Goal: Ask a question

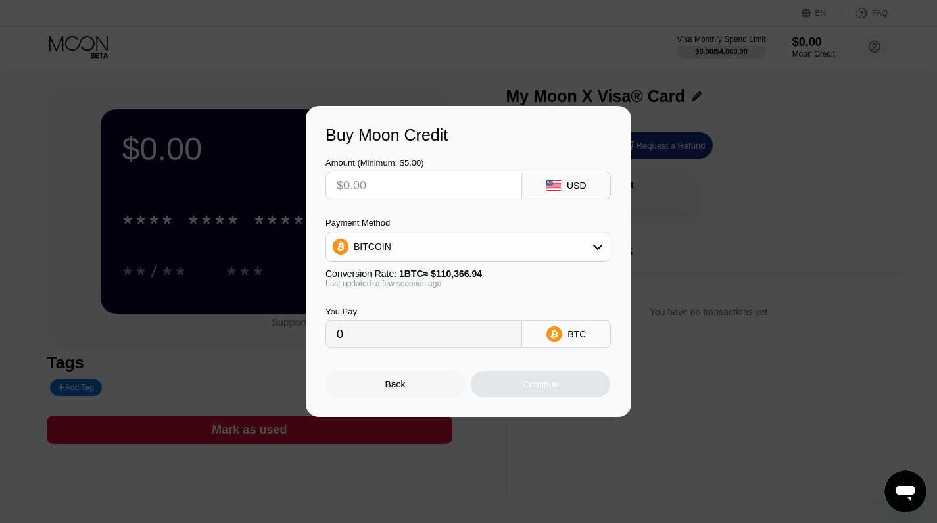
click at [430, 388] on div "Back" at bounding box center [394, 384] width 139 height 26
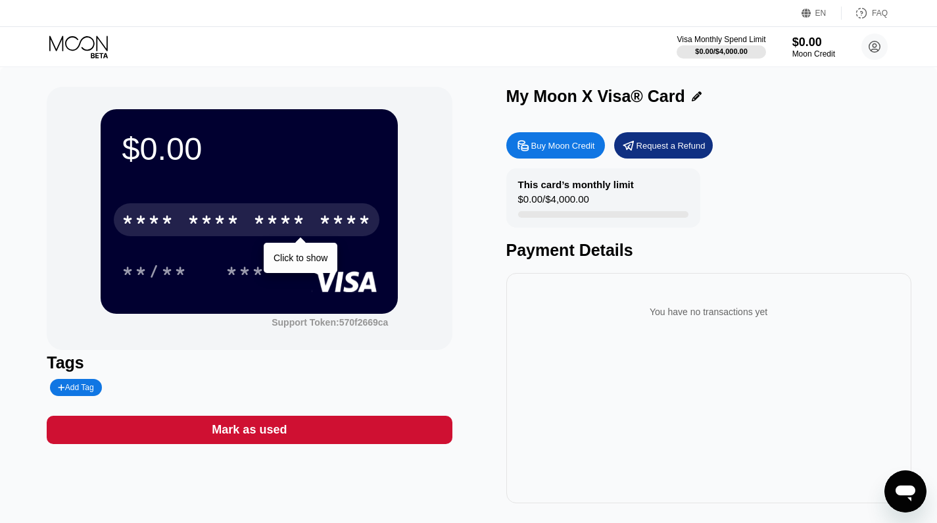
click at [223, 222] on div "* * * *" at bounding box center [213, 221] width 53 height 21
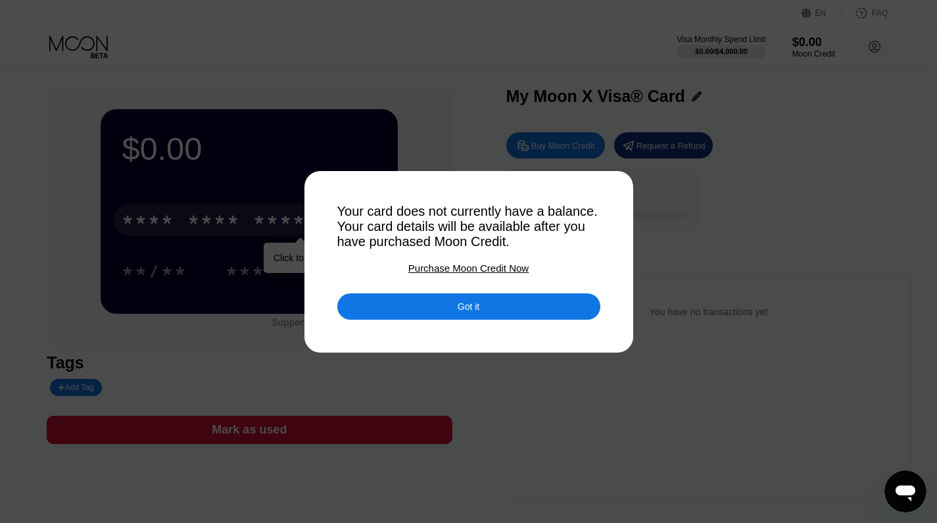
click at [724, 239] on div at bounding box center [473, 261] width 947 height 523
click at [582, 310] on div "Got it" at bounding box center [468, 306] width 263 height 26
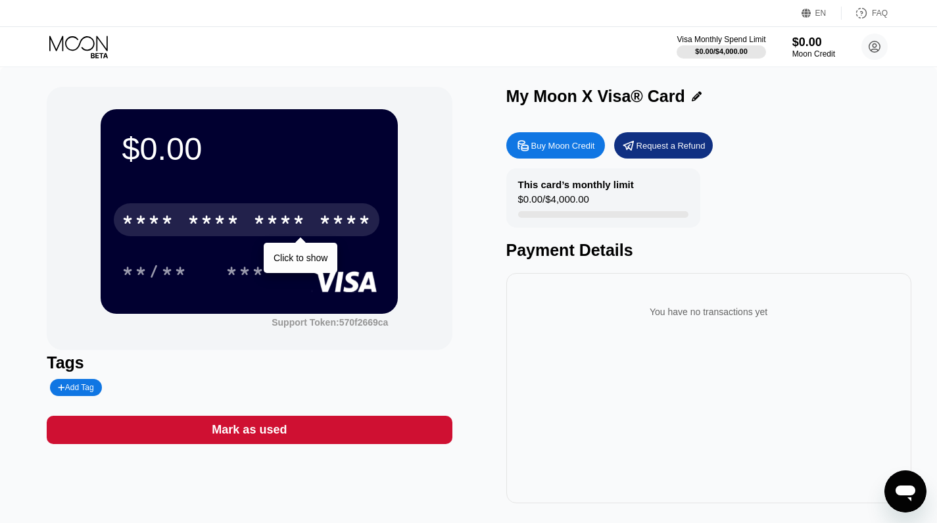
click at [912, 492] on icon "Открыть окно обмена сообщениями" at bounding box center [905, 493] width 20 height 16
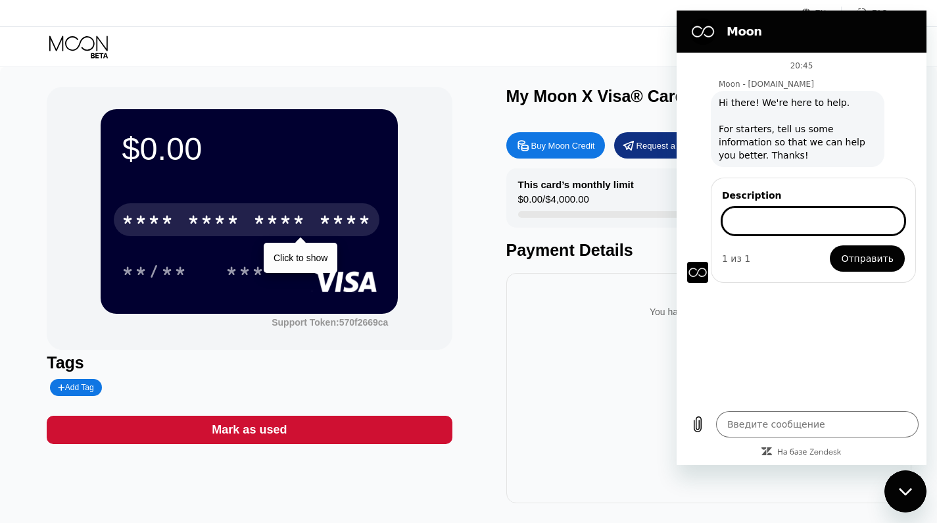
type textarea "x"
type input "i"
type input "if i need billing address in [GEOGRAPHIC_DATA] for pay service"
click at [868, 262] on span "Отправить" at bounding box center [867, 258] width 53 height 16
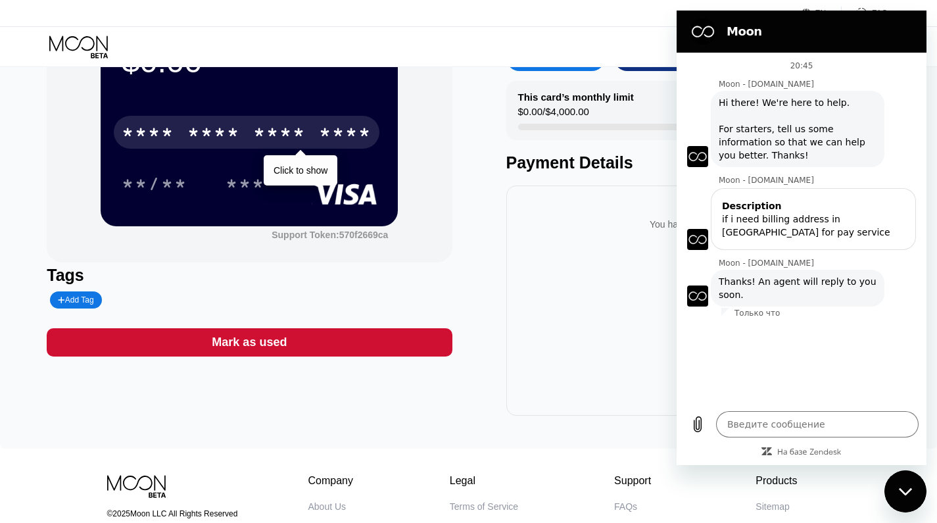
scroll to position [61, 0]
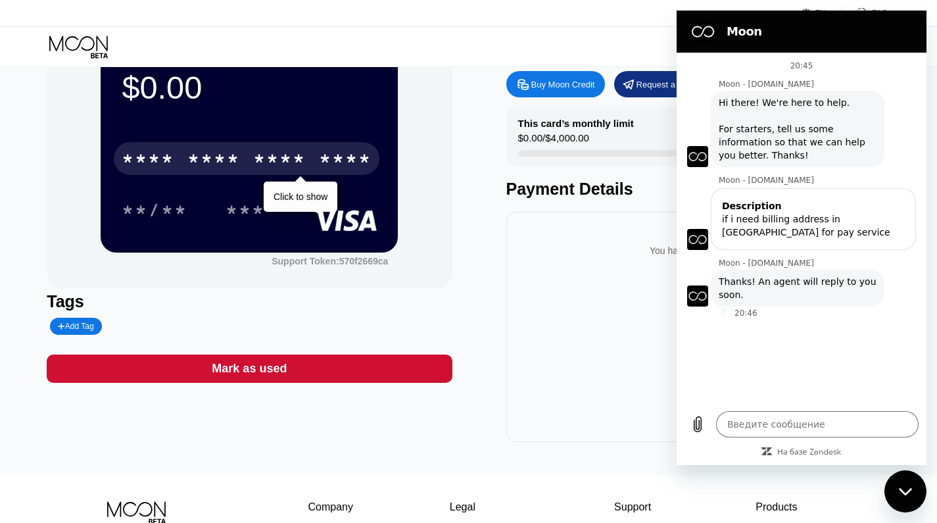
click at [778, 362] on div "20:45 Moon - [DOMAIN_NAME] Moon - [DOMAIN_NAME] говорит: Hi there! We're here t…" at bounding box center [801, 228] width 250 height 350
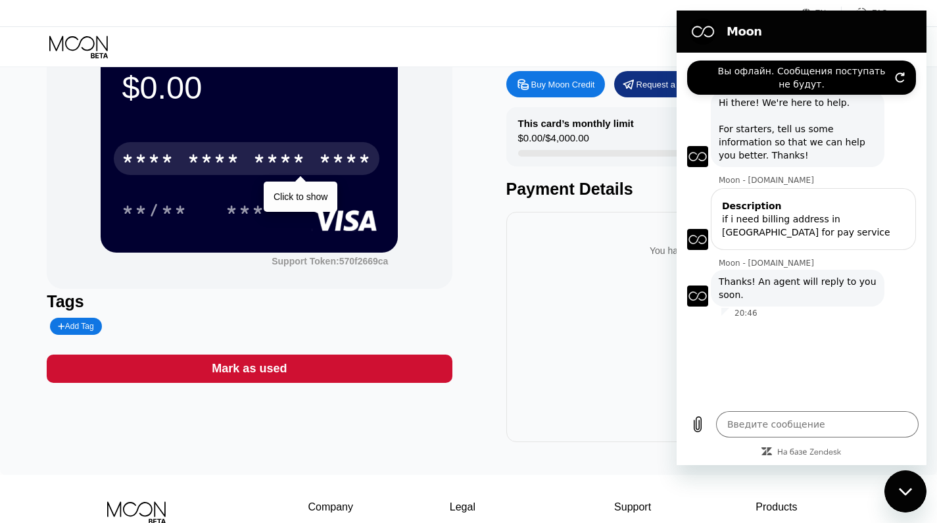
type textarea "x"
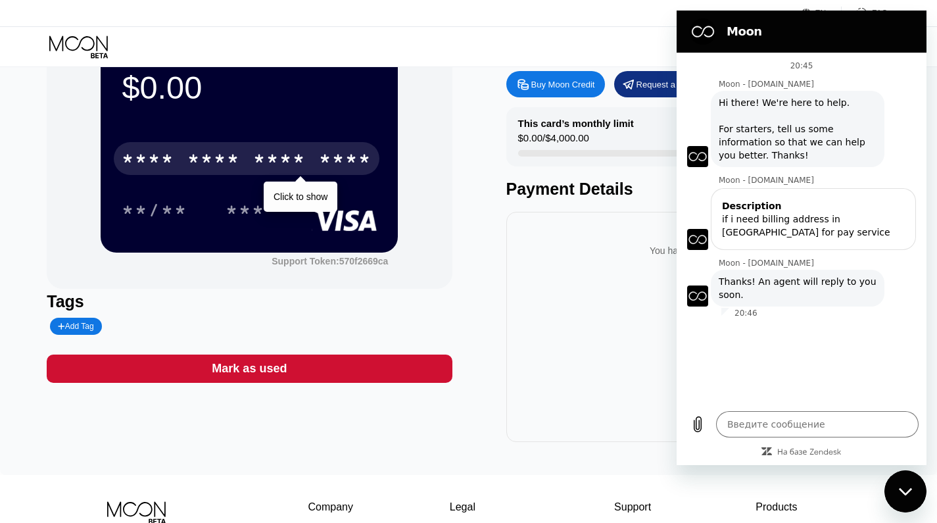
click at [865, 406] on div "Введите сообщение x" at bounding box center [801, 424] width 250 height 42
click at [774, 422] on textarea at bounding box center [817, 424] width 202 height 26
type textarea "р"
type textarea "x"
type textarea "рщ"
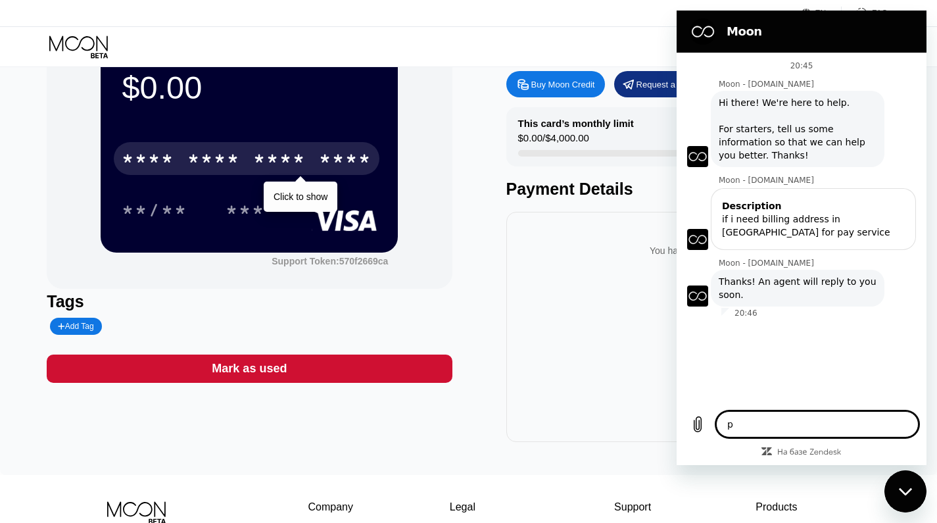
type textarea "x"
type textarea "рщц"
type textarea "x"
type textarea "рщ"
type textarea "x"
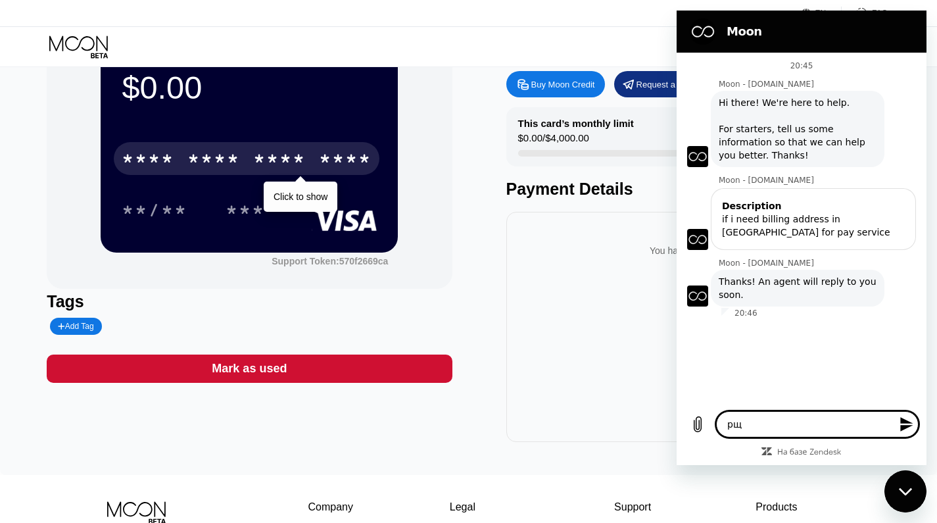
type textarea "р"
type textarea "x"
type textarea "h"
type textarea "x"
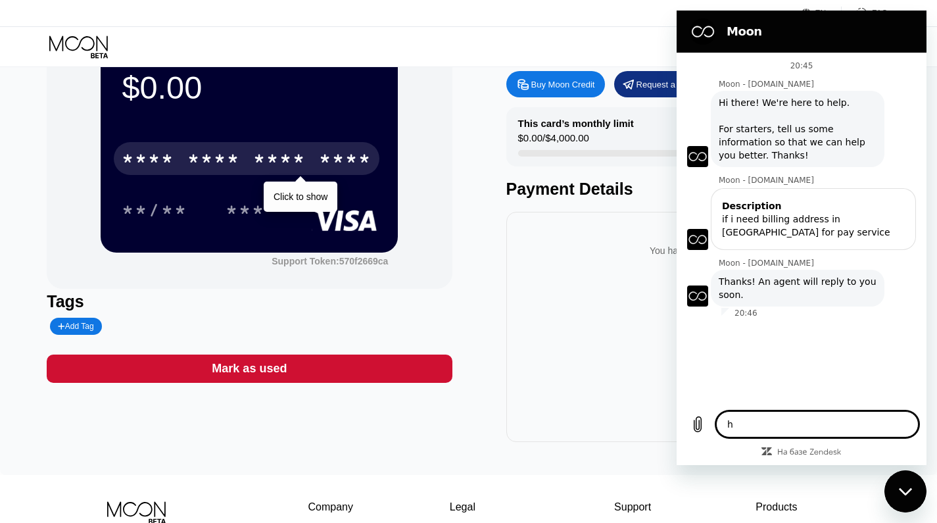
type textarea "ho"
type textarea "x"
type textarea "how"
type textarea "x"
type textarea "how"
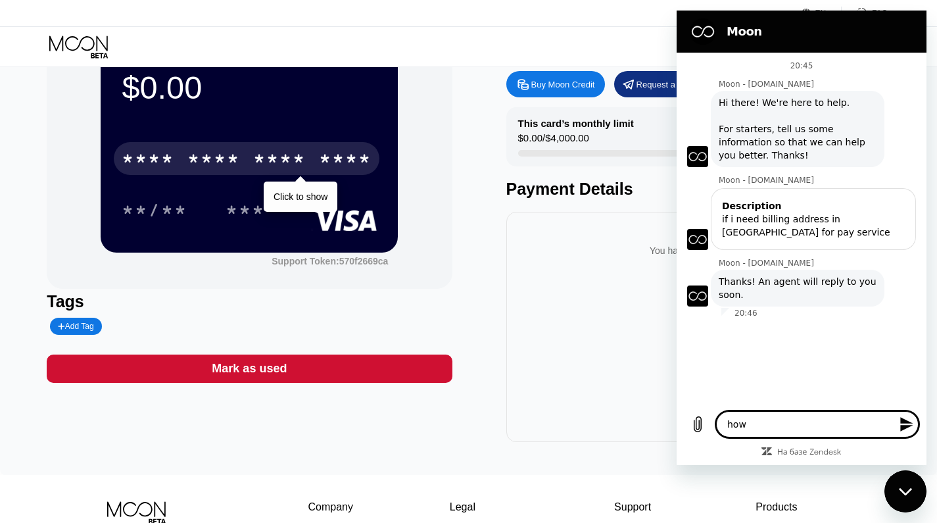
type textarea "x"
type textarea "how s"
type textarea "x"
type textarea "how so"
type textarea "x"
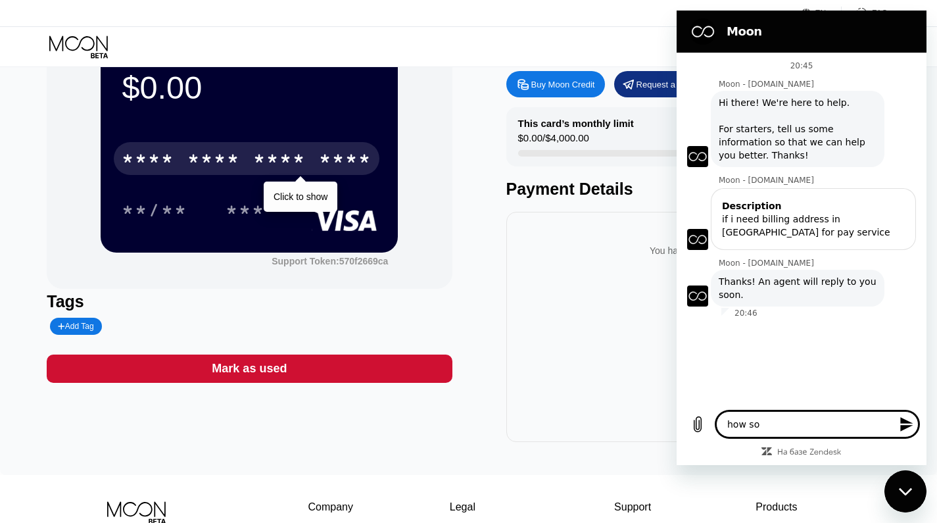
type textarea "how [PERSON_NAME]"
type textarea "x"
type textarea "how soon"
type textarea "x"
type textarea "how soon?"
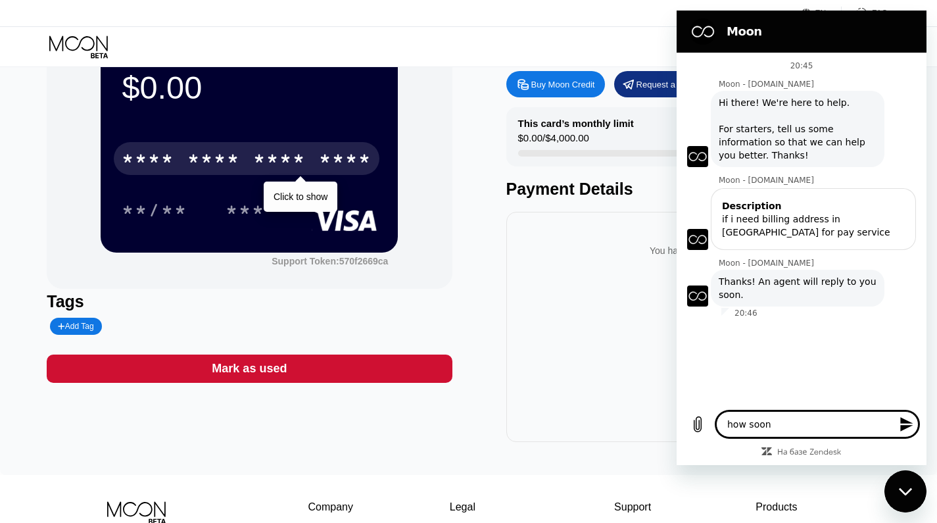
type textarea "x"
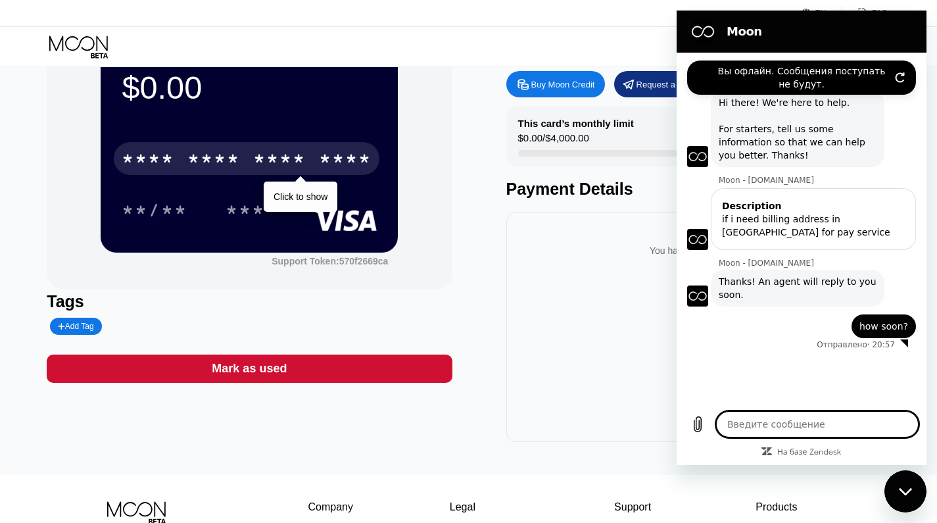
scroll to position [208, 0]
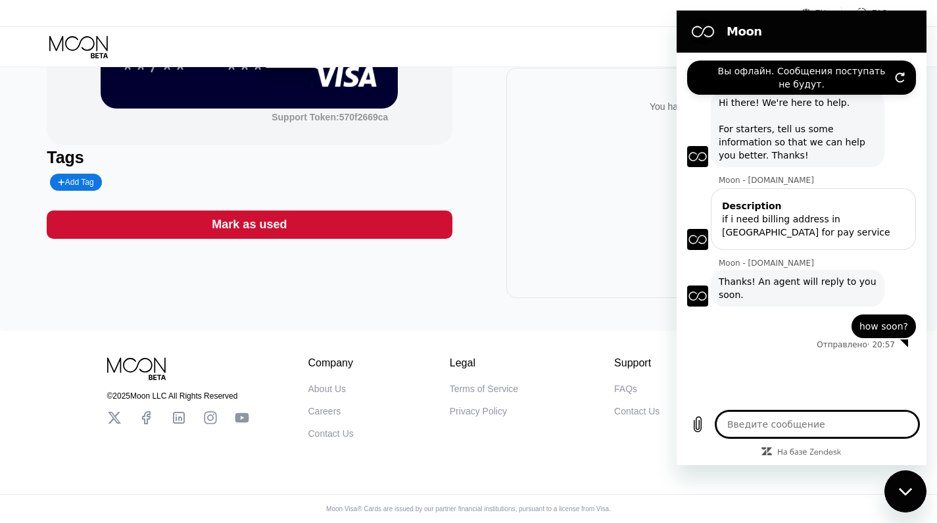
click at [904, 73] on icon "Обновить подключение" at bounding box center [900, 77] width 8 height 9
click at [903, 79] on icon "Обновить подключение" at bounding box center [900, 77] width 11 height 11
click at [897, 78] on icon "Обновить подключение" at bounding box center [900, 77] width 11 height 11
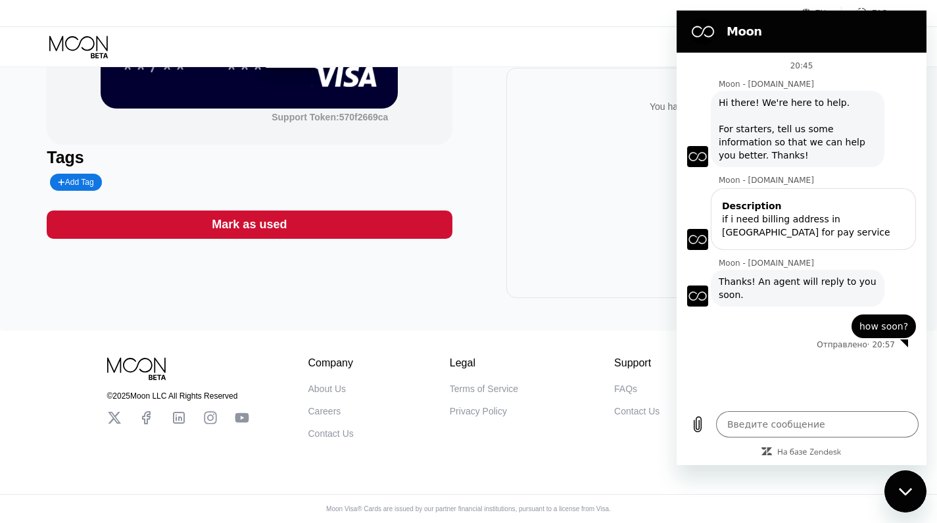
type textarea "x"
